Goal: Transaction & Acquisition: Purchase product/service

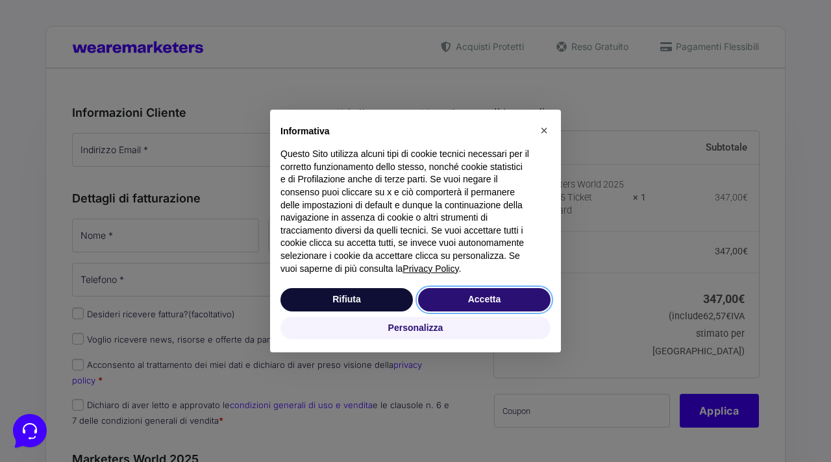
click at [456, 306] on button "Accetta" at bounding box center [484, 299] width 132 height 23
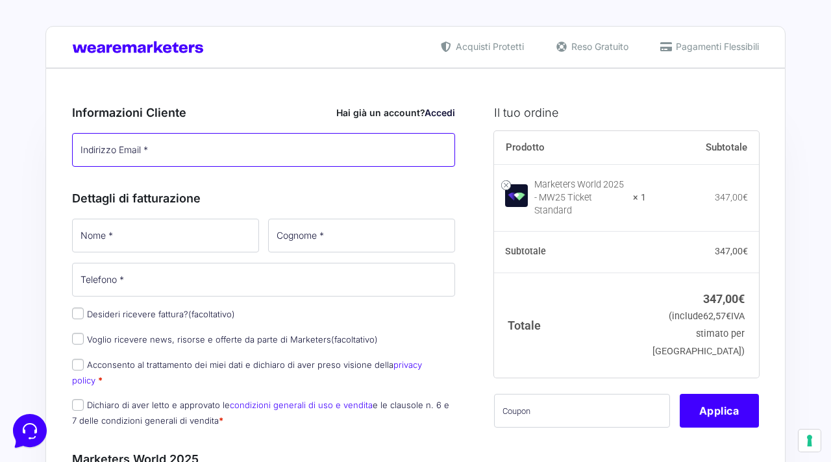
click at [345, 158] on input "Indirizzo Email *" at bounding box center [263, 150] width 383 height 34
paste input "[EMAIL_ADDRESS][DOMAIN_NAME]"
type input "[EMAIL_ADDRESS][DOMAIN_NAME]"
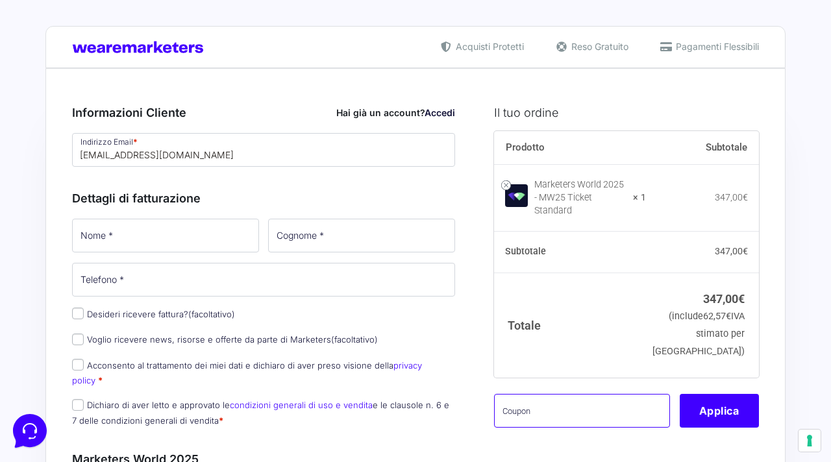
click at [602, 394] on input "text" at bounding box center [582, 411] width 176 height 34
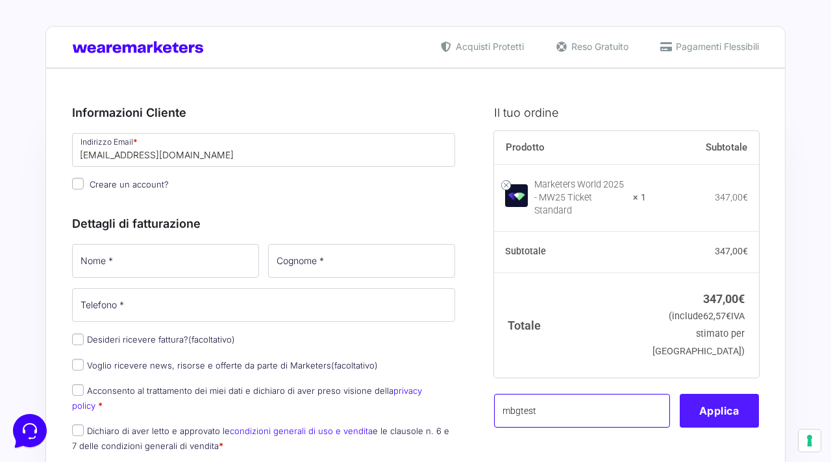
type input "mbgtest"
click at [698, 401] on button "Applica" at bounding box center [718, 411] width 79 height 34
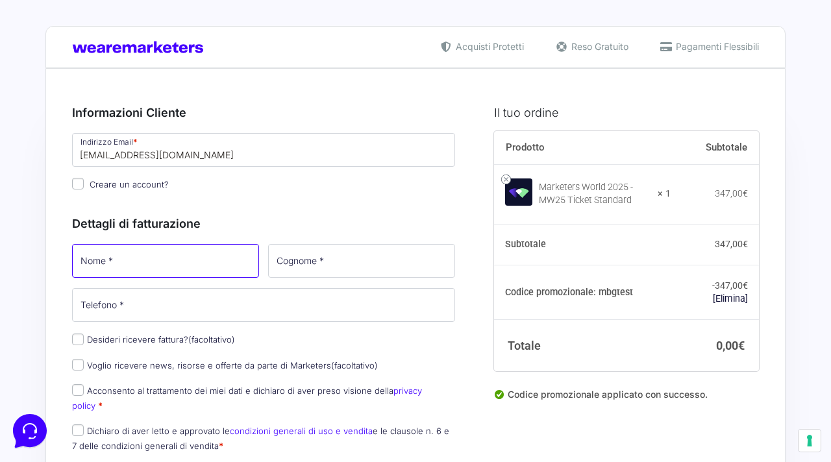
click at [167, 266] on input "Nome *" at bounding box center [165, 261] width 187 height 34
type input "[PERSON_NAME]"
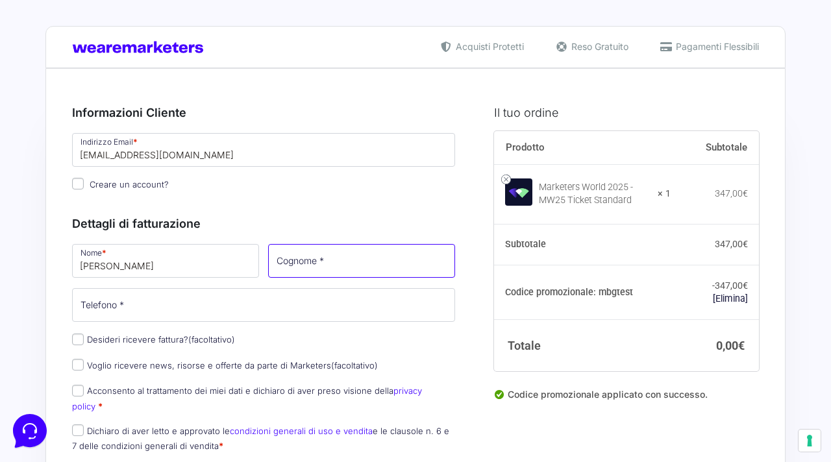
click at [287, 260] on input "Cognome *" at bounding box center [361, 261] width 187 height 34
type input "[PERSON_NAME]"
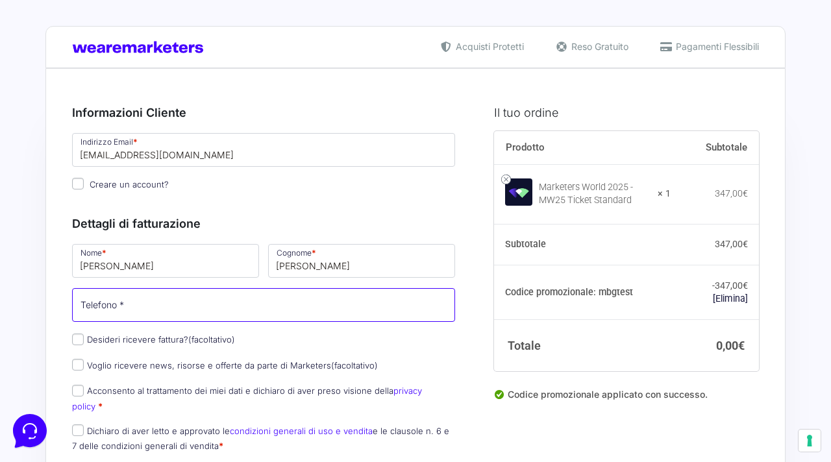
click at [254, 302] on input "Telefono *" at bounding box center [263, 305] width 383 height 34
type input "3200000000"
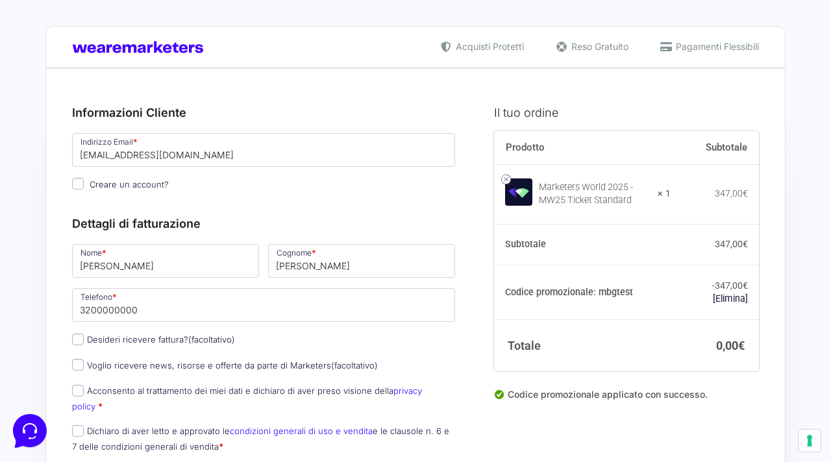
click at [213, 359] on p "Voglio ricevere news, risorse e offerte da parte di Marketers (facoltativo)" at bounding box center [263, 365] width 392 height 19
click at [206, 391] on label "Acconsento al trattamento dei miei dati e dichiaro di aver preso visione della …" at bounding box center [247, 397] width 350 height 25
click at [84, 391] on input "Acconsento al trattamento dei miei dati e dichiaro di aver preso visione della …" at bounding box center [78, 391] width 12 height 12
checkbox input "true"
click at [207, 371] on label "Voglio ricevere news, risorse e offerte da parte di Marketers (facoltativo)" at bounding box center [225, 365] width 306 height 10
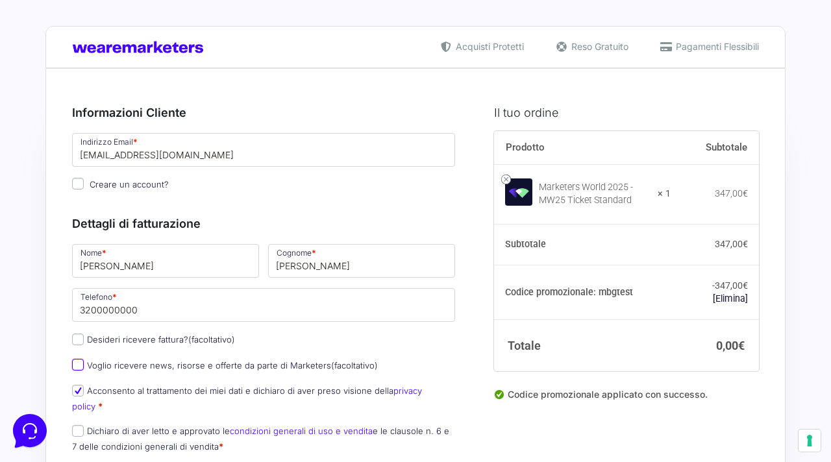
click at [84, 371] on input "Voglio ricevere news, risorse e offerte da parte di Marketers (facoltativo)" at bounding box center [78, 365] width 12 height 12
checkbox input "true"
click at [193, 425] on p "Dichiaro di aver letto e approvato le condizioni generali di uso e vendita e le…" at bounding box center [263, 439] width 392 height 34
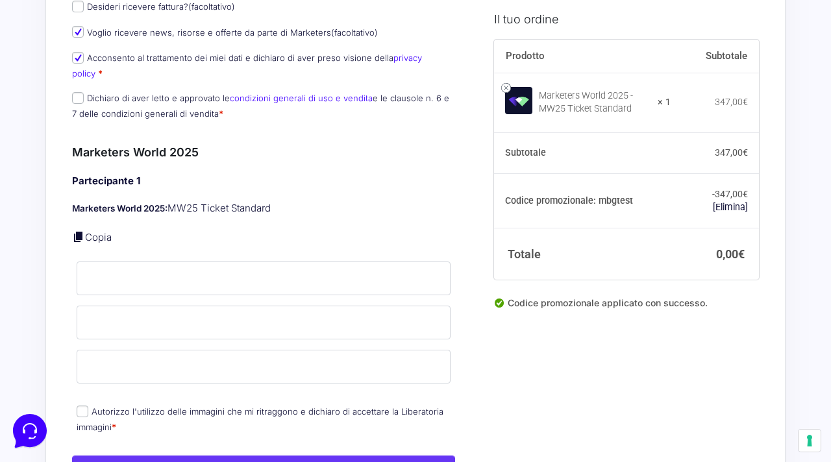
click at [152, 93] on label "Dichiaro di aver letto e approvato le condizioni generali di uso e vendita e le…" at bounding box center [260, 105] width 377 height 25
click at [84, 92] on input "Dichiaro di aver letto e approvato le condizioni generali di uso e vendita e le…" at bounding box center [78, 98] width 12 height 12
checkbox input "true"
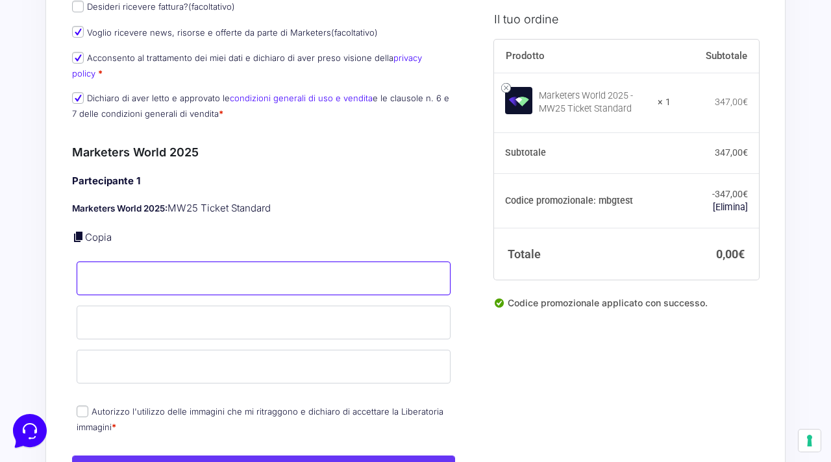
click at [149, 266] on input "Nome *" at bounding box center [264, 279] width 374 height 34
type input "[PERSON_NAME]"
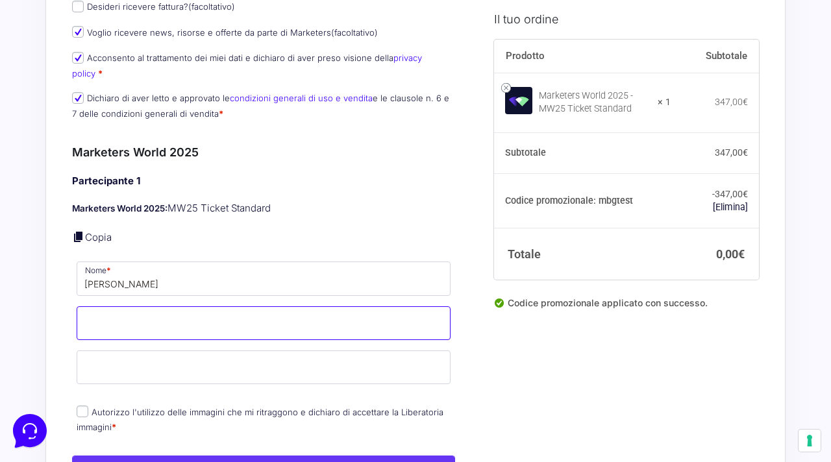
click at [148, 306] on input "Cognome *" at bounding box center [264, 323] width 374 height 34
type input "[PERSON_NAME]"
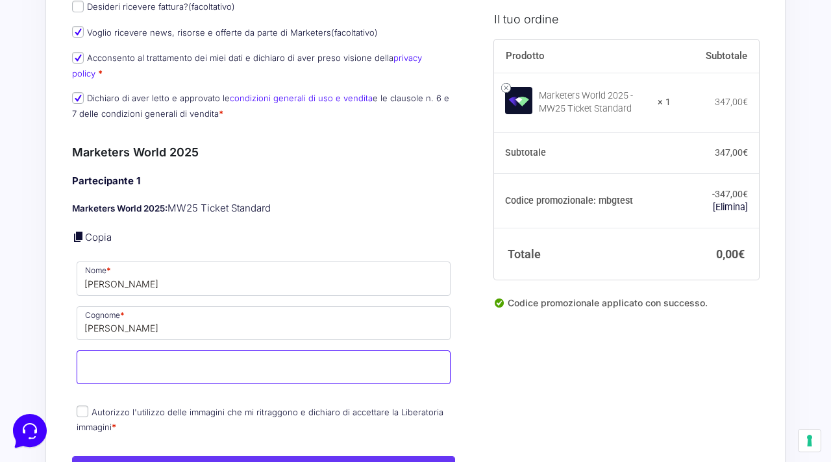
click at [144, 358] on input "Email *" at bounding box center [264, 367] width 374 height 34
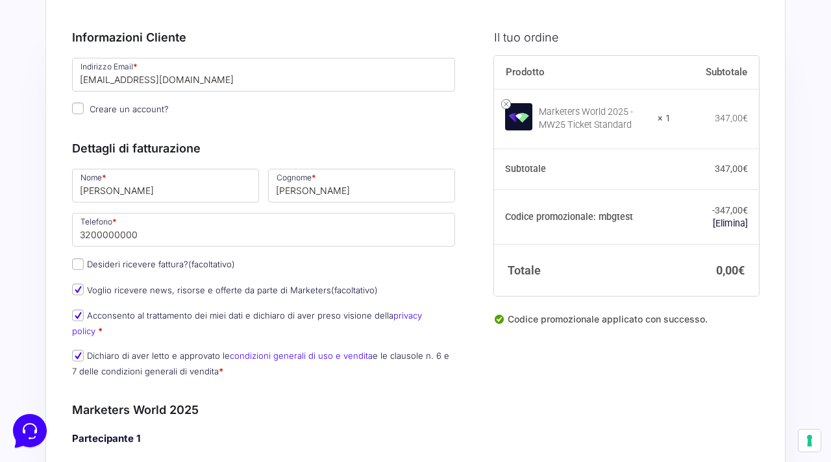
scroll to position [32, 0]
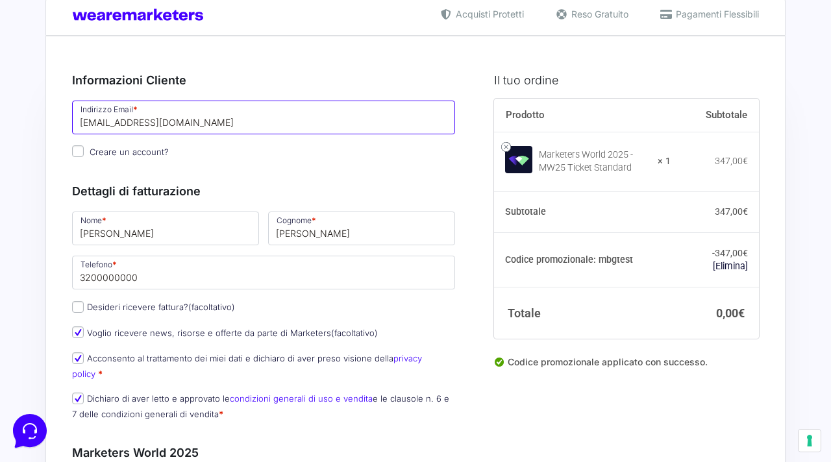
click at [179, 117] on input "[EMAIL_ADDRESS][DOMAIN_NAME]" at bounding box center [263, 118] width 383 height 34
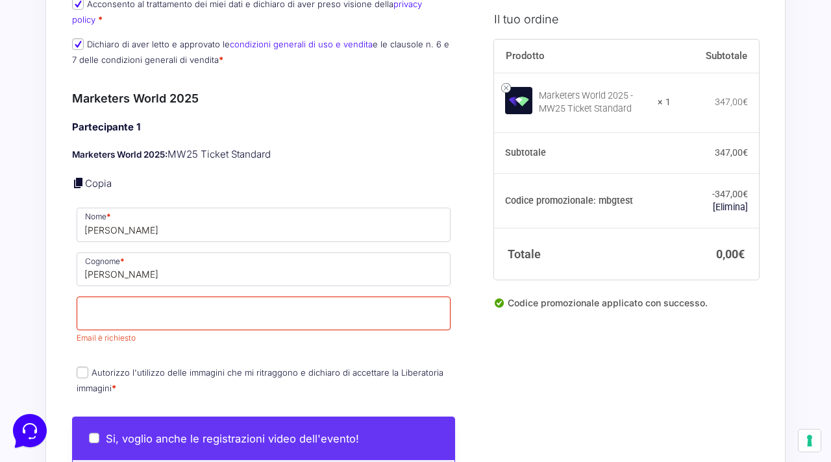
scroll to position [524, 0]
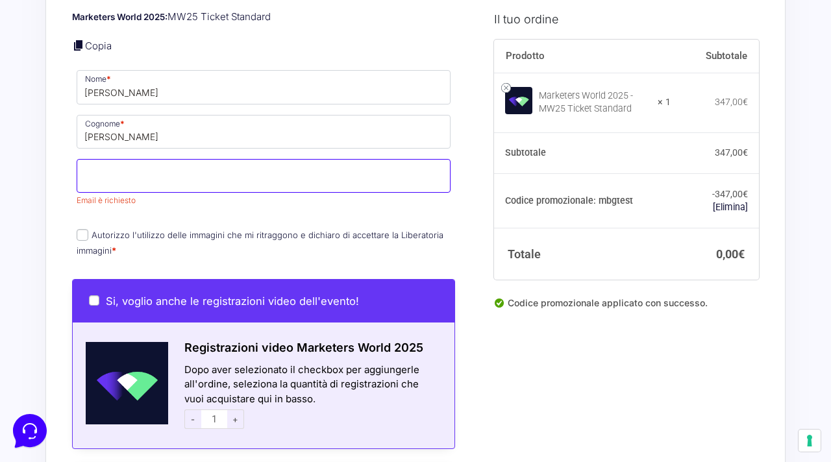
click at [169, 167] on input "Email *" at bounding box center [264, 176] width 374 height 34
paste input "[EMAIL_ADDRESS][DOMAIN_NAME]"
type input "[EMAIL_ADDRESS][DOMAIN_NAME]"
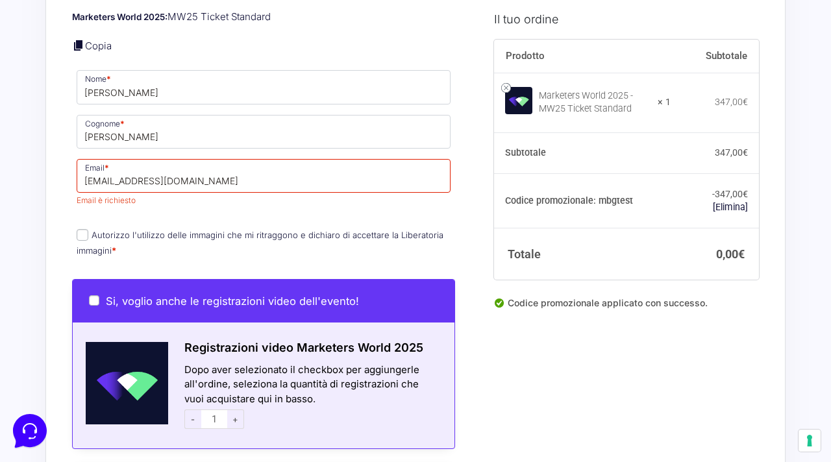
click at [350, 227] on p "Autorizzo l'utilizzo delle immagini che mi ritraggono e dichiaro di accettare l…" at bounding box center [263, 243] width 383 height 34
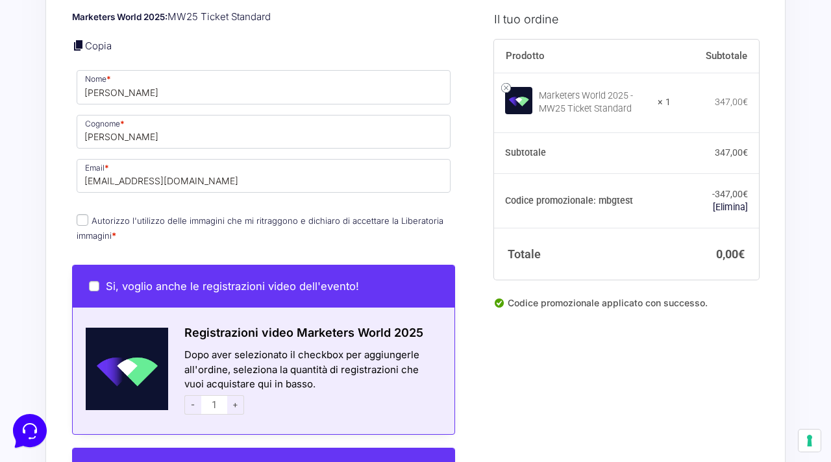
click at [352, 215] on label "Autorizzo l'utilizzo delle immagini che mi ritraggono e dichiaro di accettare l…" at bounding box center [260, 227] width 367 height 25
click at [88, 214] on input "Autorizzo l'utilizzo delle immagini che mi ritraggono e dichiaro di accettare l…" at bounding box center [83, 220] width 12 height 12
checkbox input "true"
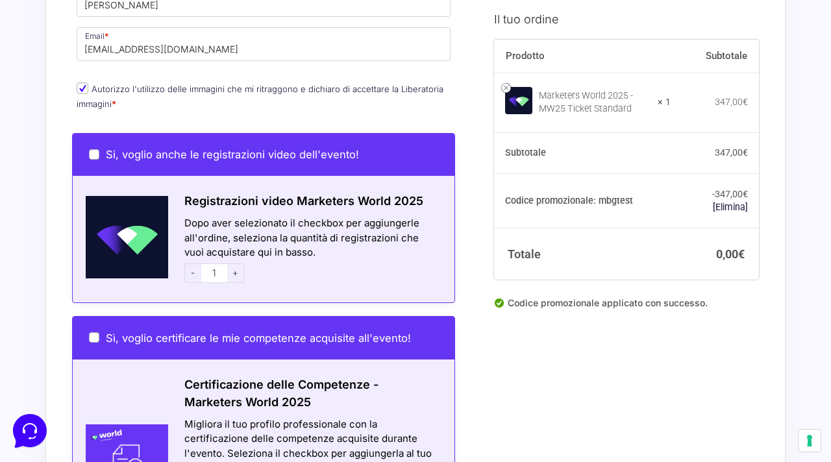
scroll to position [901, 0]
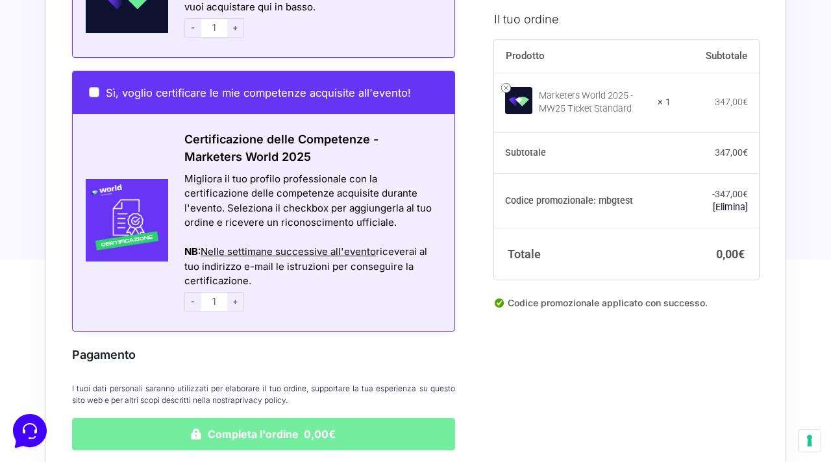
click at [230, 420] on button "Completa l'ordine 0,00€" at bounding box center [263, 434] width 383 height 32
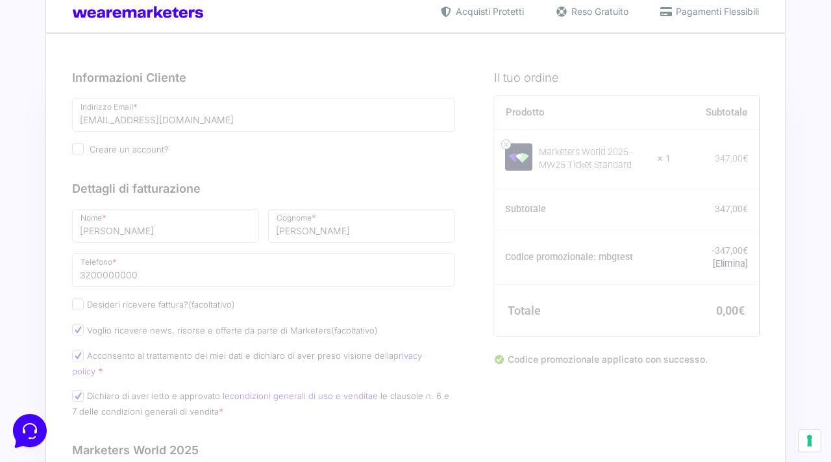
scroll to position [0, 0]
